Goal: Download file/media

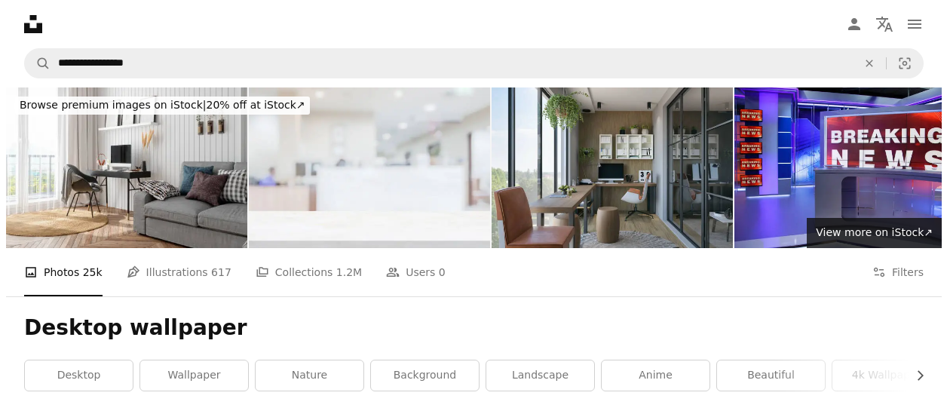
scroll to position [9866, 0]
